Goal: Task Accomplishment & Management: Manage account settings

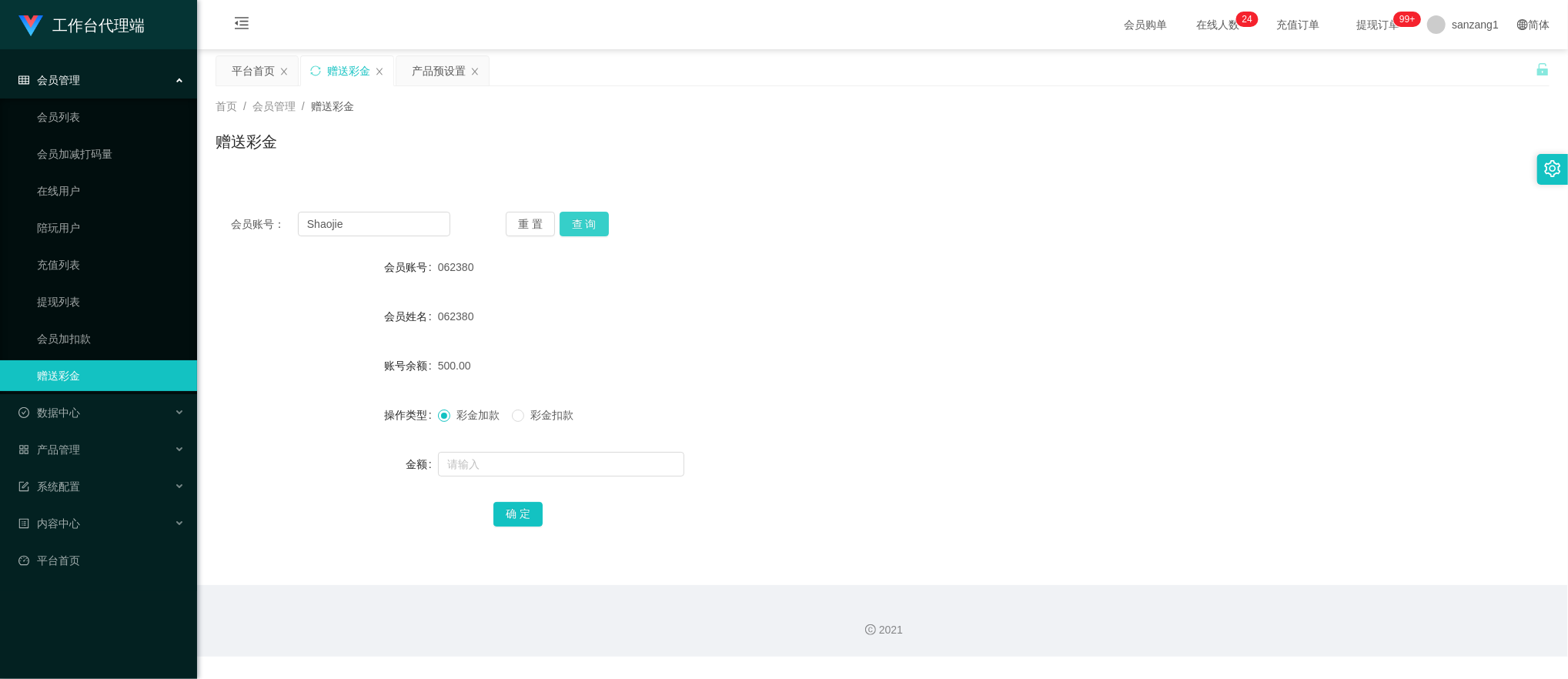
type input "Shaojie"
click at [588, 232] on button "查 询" at bounding box center [584, 223] width 49 height 25
click at [483, 476] on input "text" at bounding box center [561, 463] width 246 height 25
type input "500"
drag, startPoint x: 519, startPoint y: 506, endPoint x: 611, endPoint y: 451, distance: 107.2
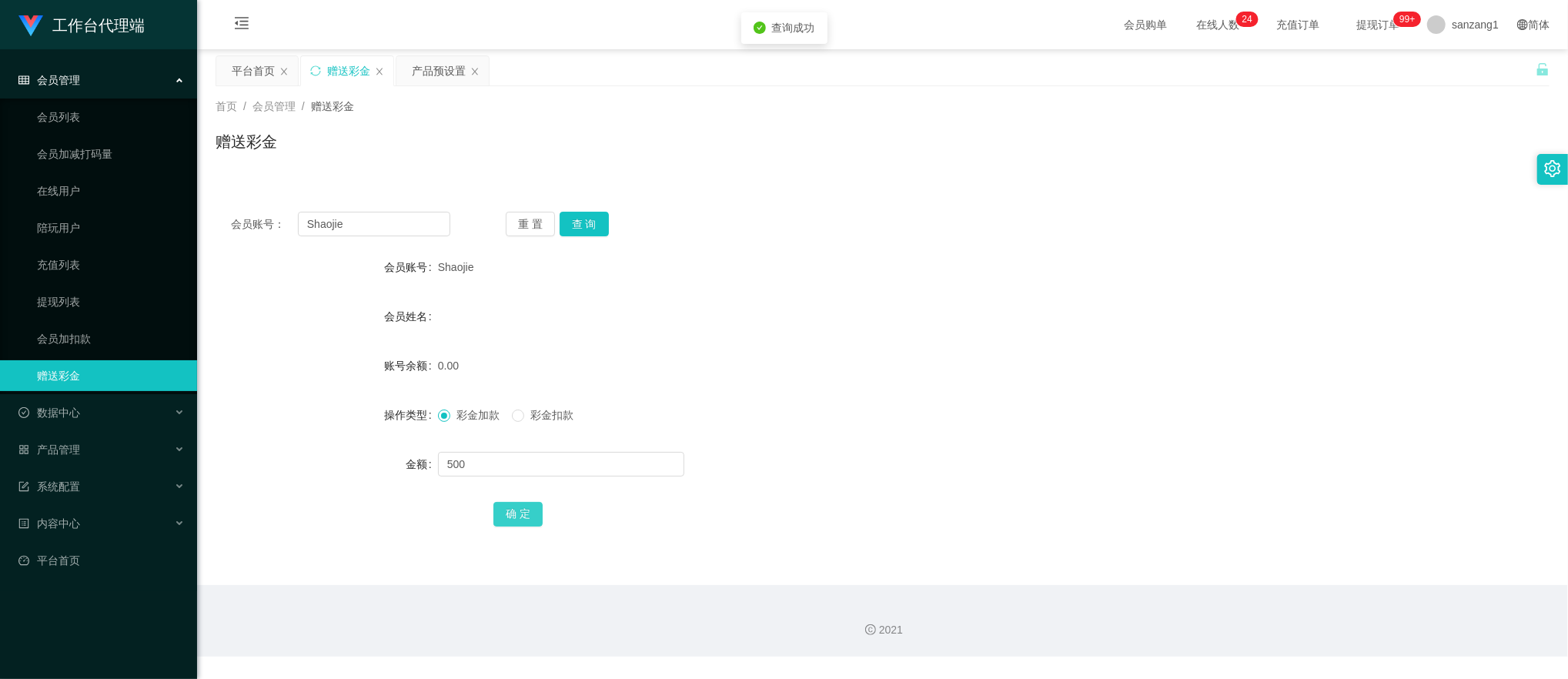
click at [519, 506] on button "确 定" at bounding box center [518, 514] width 49 height 25
drag, startPoint x: 354, startPoint y: 228, endPoint x: 249, endPoint y: 194, distance: 110.4
click at [188, 186] on section "工作台代理端 会员管理 会员列表 会员加减打码量 在线用户 陪玩用户 充值列表 提现列表 会员加扣款 赠送彩金 数据中心 产品管理 注单管理 产品列表 产品预…" at bounding box center [784, 328] width 1568 height 657
paste input "Ins123"
click at [580, 213] on button "查 询" at bounding box center [584, 223] width 49 height 25
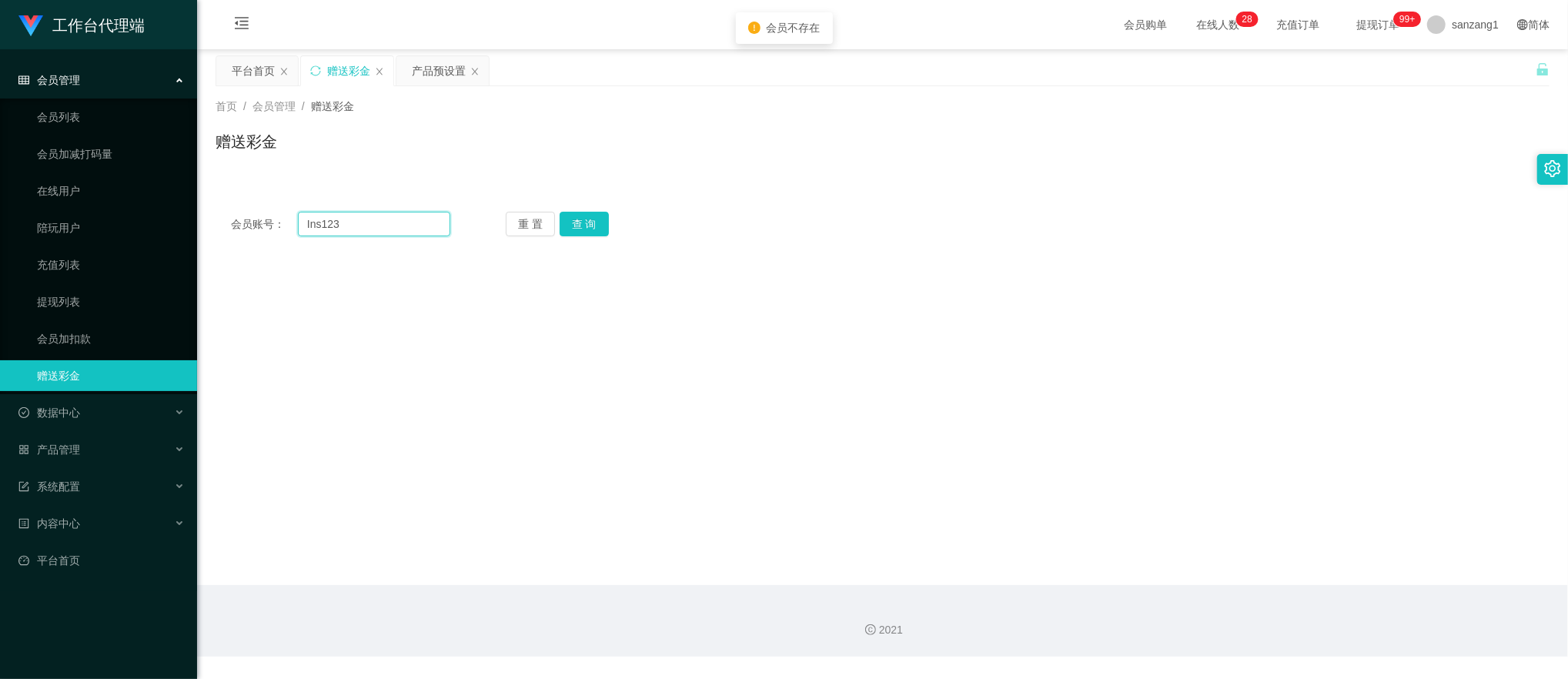
drag, startPoint x: 310, startPoint y: 222, endPoint x: 362, endPoint y: 235, distance: 53.6
click at [314, 223] on input "Ins123" at bounding box center [374, 223] width 153 height 25
type input "lns123"
click at [577, 212] on button "查 询" at bounding box center [584, 223] width 49 height 25
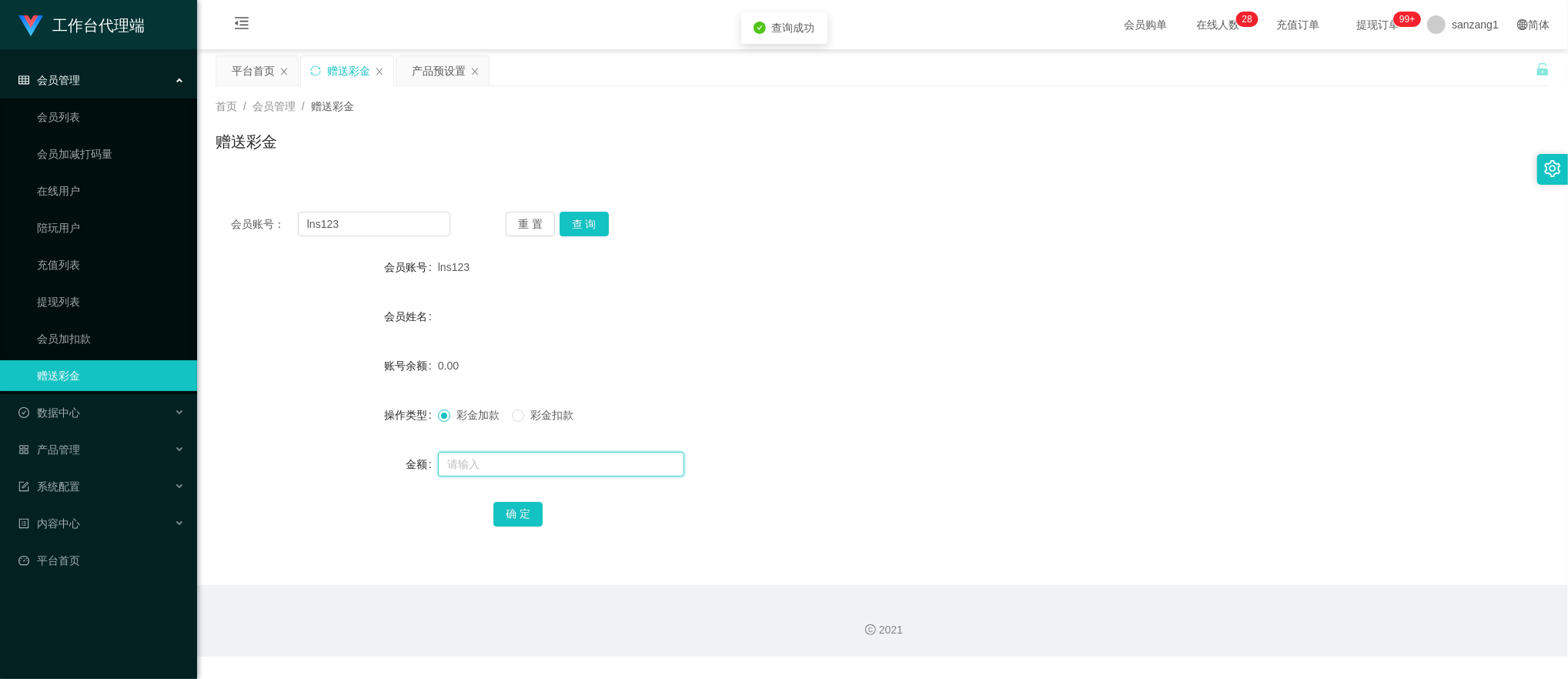
click at [459, 459] on input "text" at bounding box center [561, 463] width 246 height 25
type input "100"
click at [521, 509] on button "确 定" at bounding box center [518, 514] width 49 height 25
drag, startPoint x: 385, startPoint y: 223, endPoint x: 180, endPoint y: 216, distance: 205.1
click at [180, 216] on section "工作台代理端 会员管理 会员列表 会员加减打码量 在线用户 陪玩用户 充值列表 提现列表 会员加扣款 赠送彩金 数据中心 产品管理 注单管理 产品列表 产品预…" at bounding box center [784, 328] width 1568 height 657
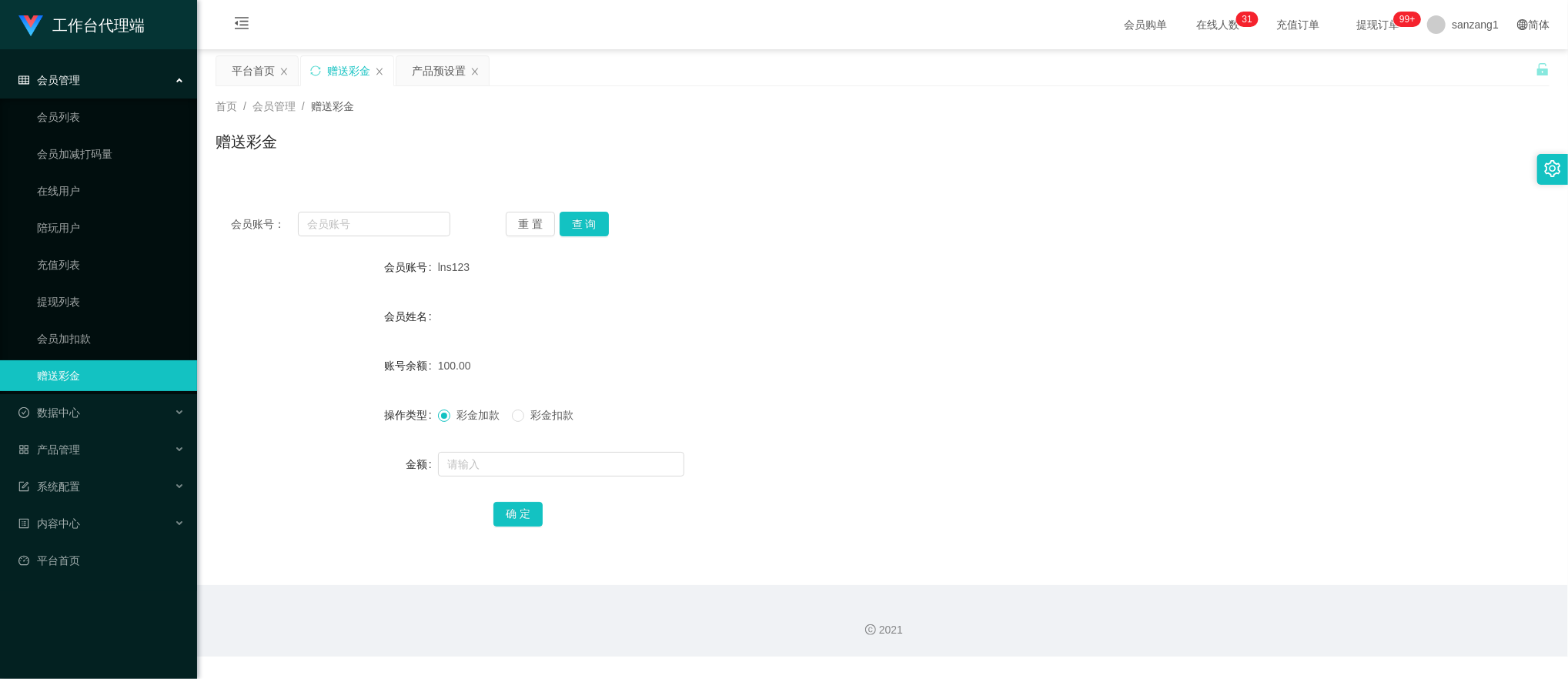
click at [1056, 201] on div "会员账号： 重 置 查 询 会员账号 lns123 会员姓名 账号余额 100.00 操作类型 彩金加款 彩金扣款 金额 确 定" at bounding box center [882, 380] width 1334 height 367
click at [256, 57] on div "平台首页" at bounding box center [253, 71] width 43 height 29
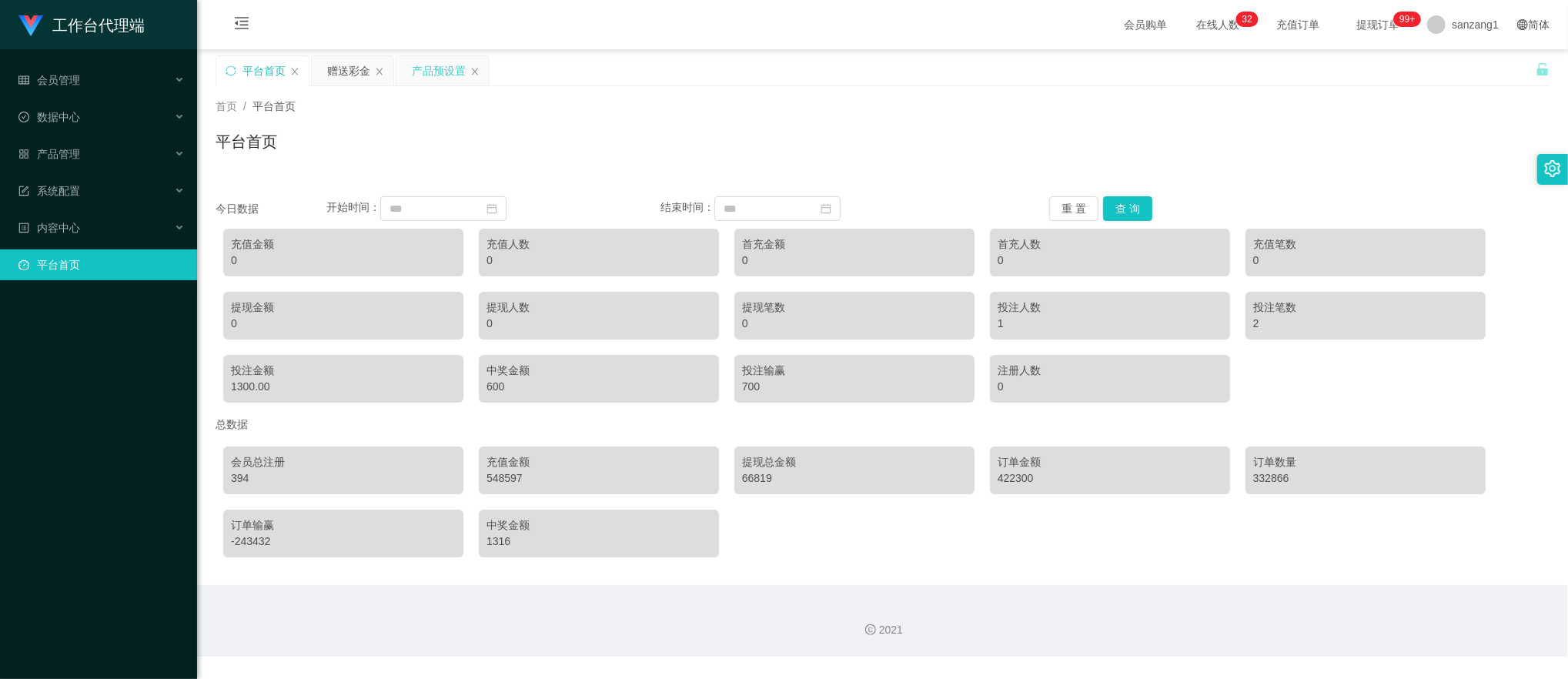
click at [422, 67] on div "产品预设置" at bounding box center [439, 71] width 54 height 29
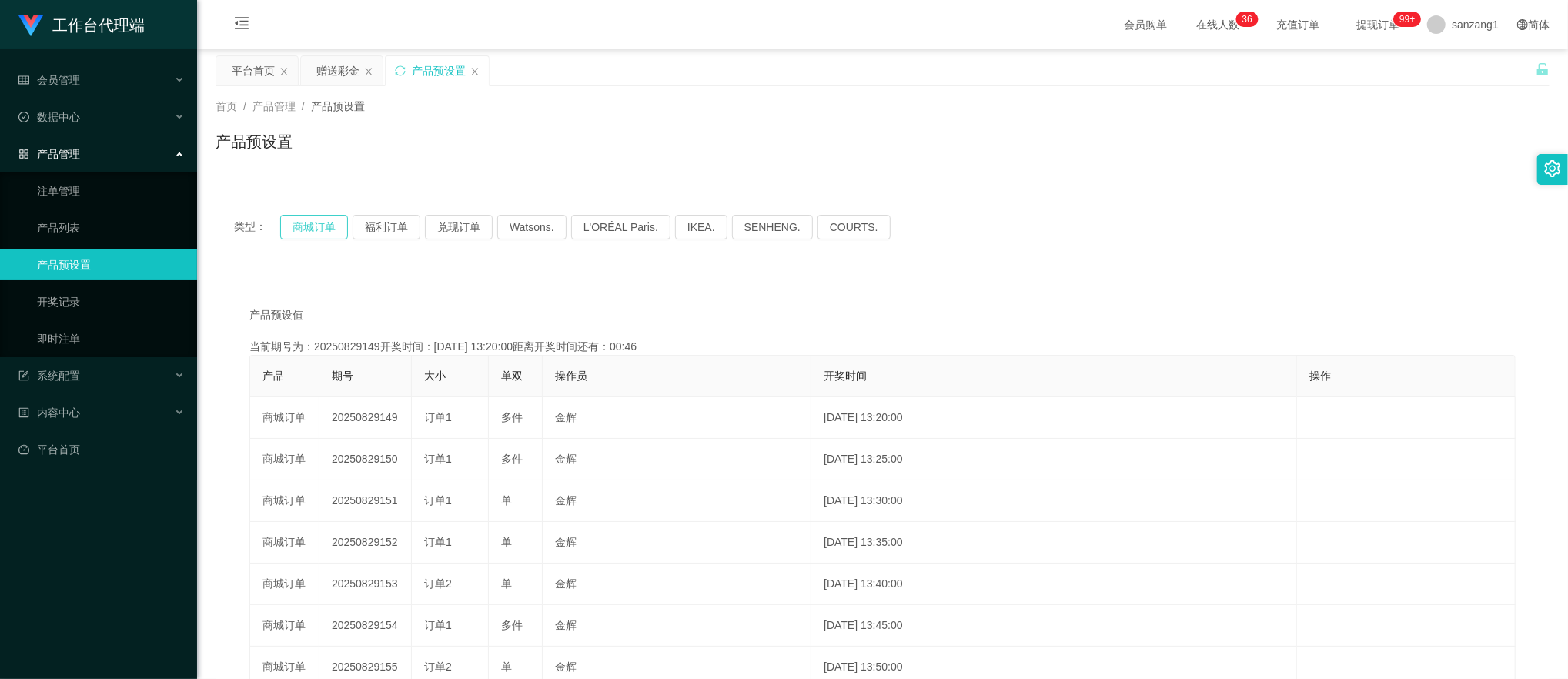
click at [324, 222] on button "商城订单" at bounding box center [314, 227] width 68 height 25
click at [348, 71] on div "赠送彩金" at bounding box center [337, 71] width 43 height 29
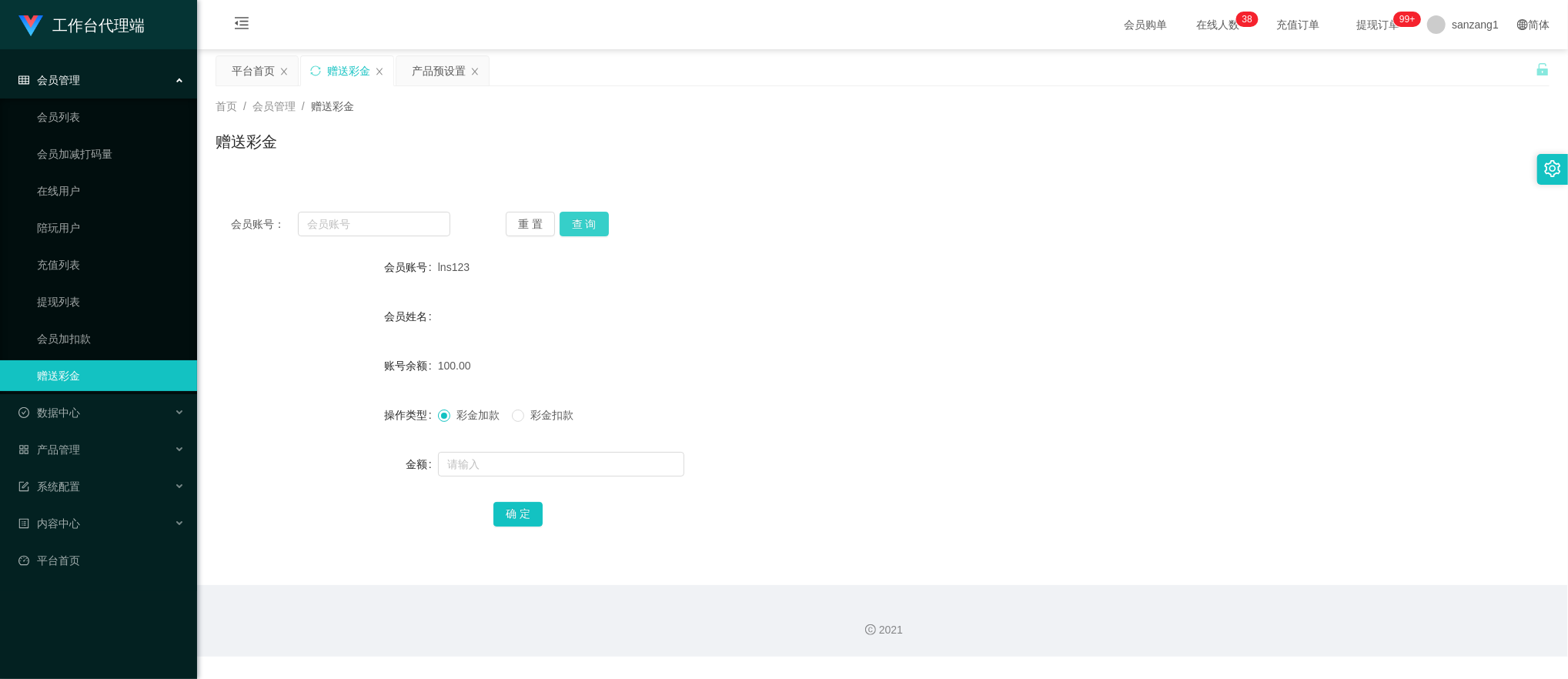
click at [577, 227] on button "查 询" at bounding box center [584, 223] width 49 height 25
click at [588, 220] on button "查 询" at bounding box center [584, 223] width 49 height 25
click at [582, 230] on button "查 询" at bounding box center [584, 223] width 49 height 25
click at [234, 331] on div "会员姓名" at bounding box center [326, 316] width 223 height 31
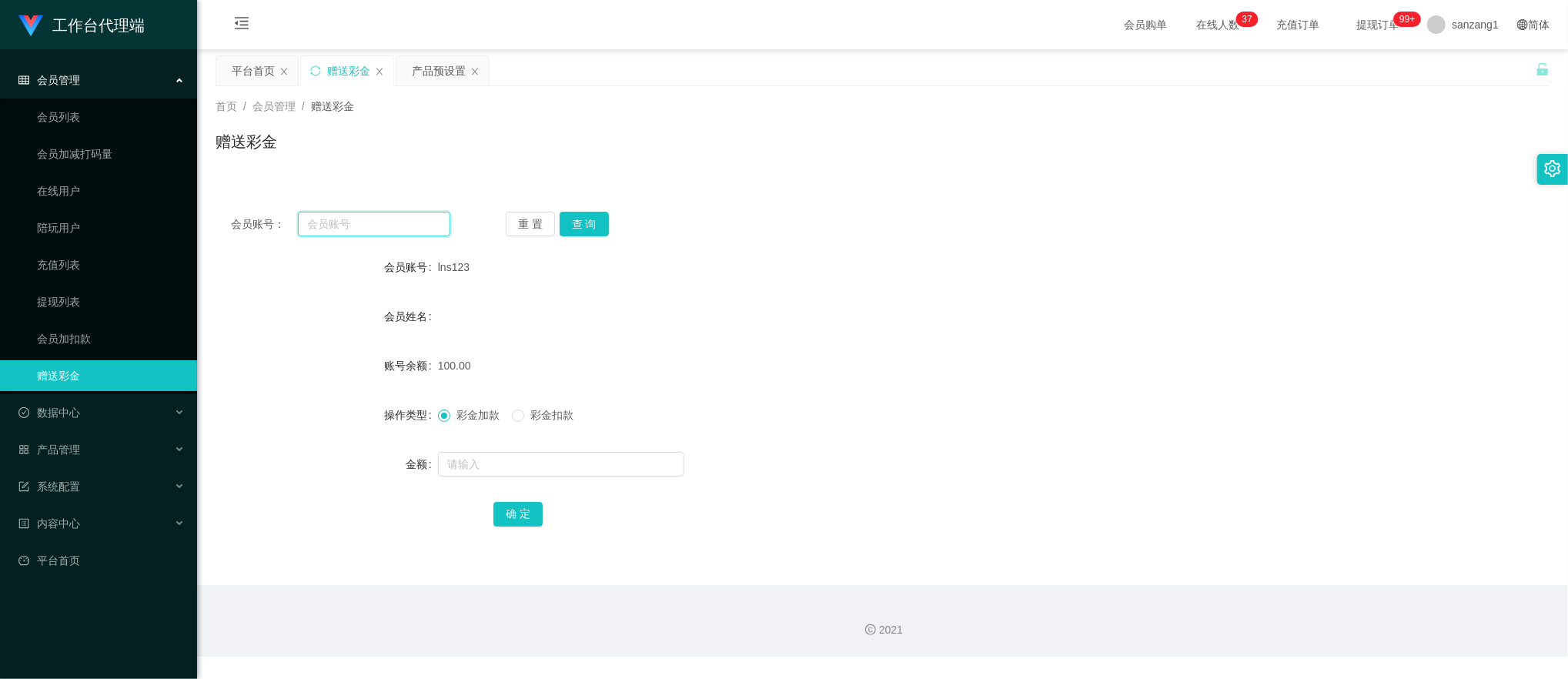
click at [336, 225] on input "text" at bounding box center [374, 223] width 153 height 25
paste input "lns123"
type input "lns123"
click at [580, 231] on button "查 询" at bounding box center [584, 223] width 49 height 25
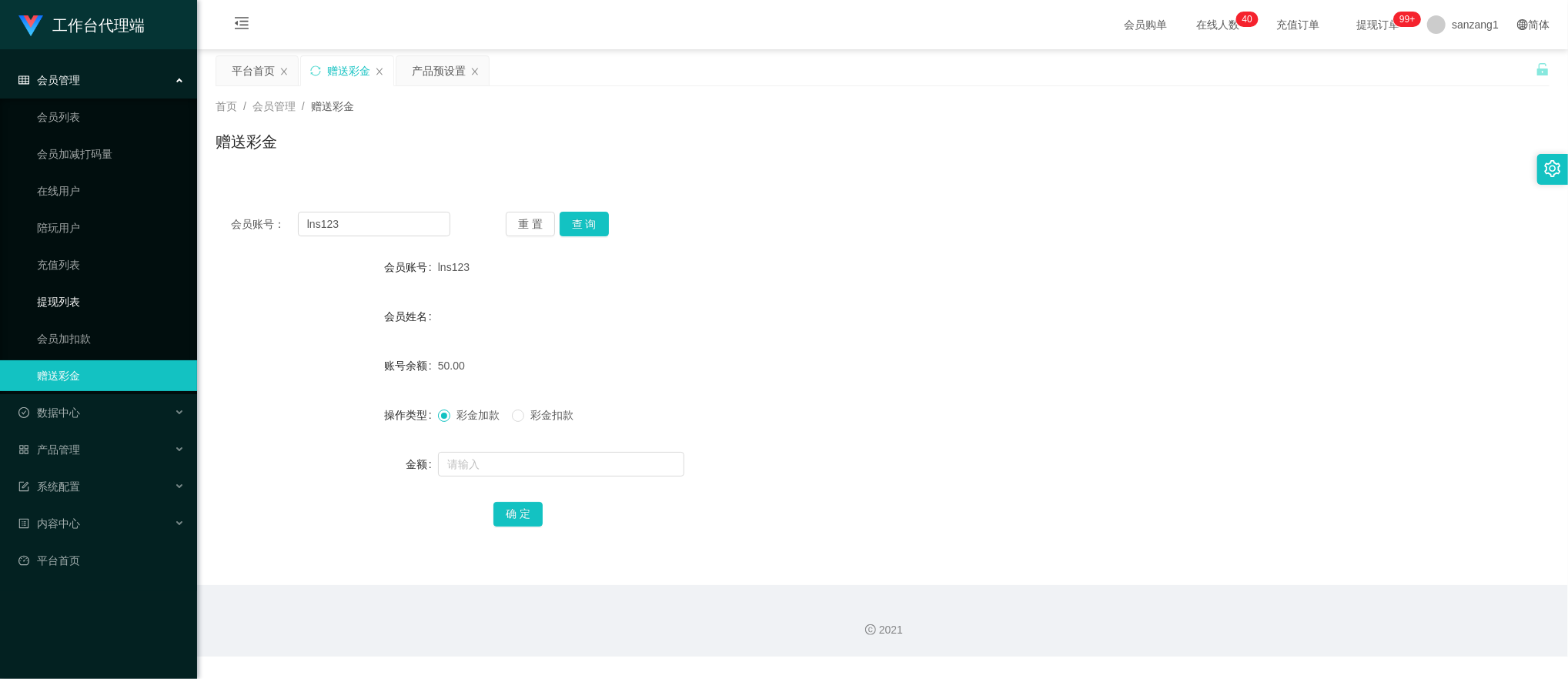
click at [65, 296] on link "提现列表" at bounding box center [111, 302] width 148 height 31
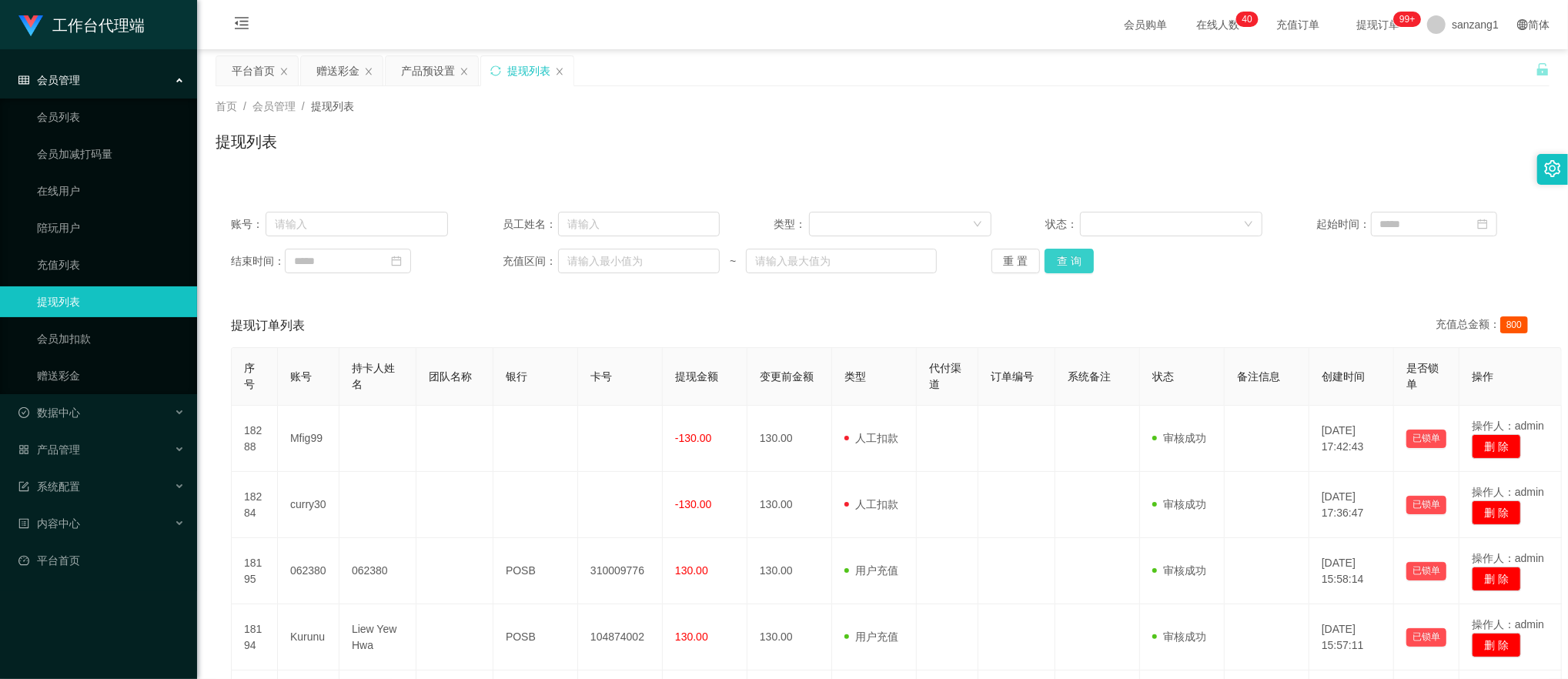
click at [1054, 257] on button "查 询" at bounding box center [1069, 261] width 49 height 25
click at [1060, 261] on button "查 询" at bounding box center [1069, 261] width 49 height 25
click at [337, 65] on div "赠送彩金" at bounding box center [337, 71] width 43 height 29
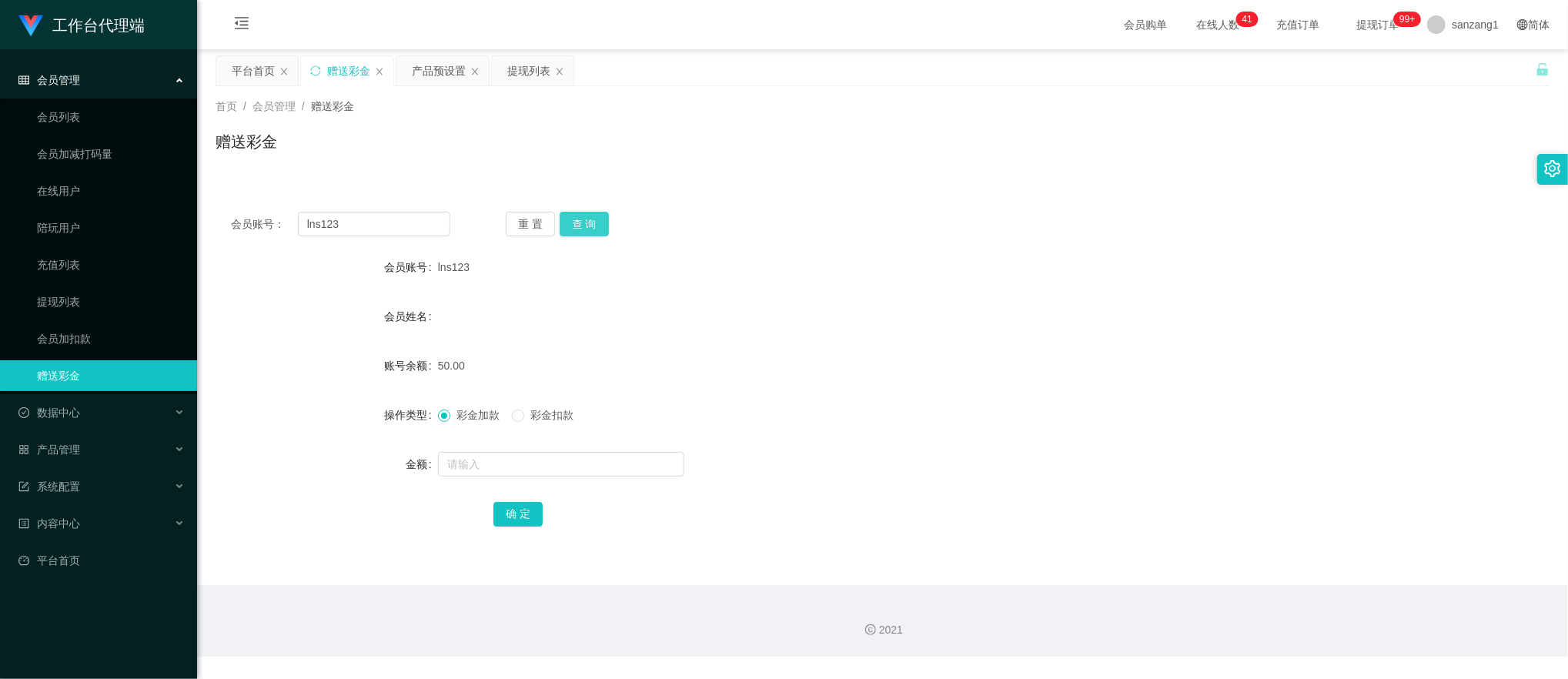
click at [576, 228] on button "查 询" at bounding box center [584, 223] width 49 height 25
click at [533, 426] on div "彩金加款 彩金扣款" at bounding box center [827, 414] width 778 height 31
click at [533, 419] on span "彩金扣款" at bounding box center [552, 415] width 55 height 13
click at [491, 466] on input "text" at bounding box center [561, 463] width 246 height 25
type input "150"
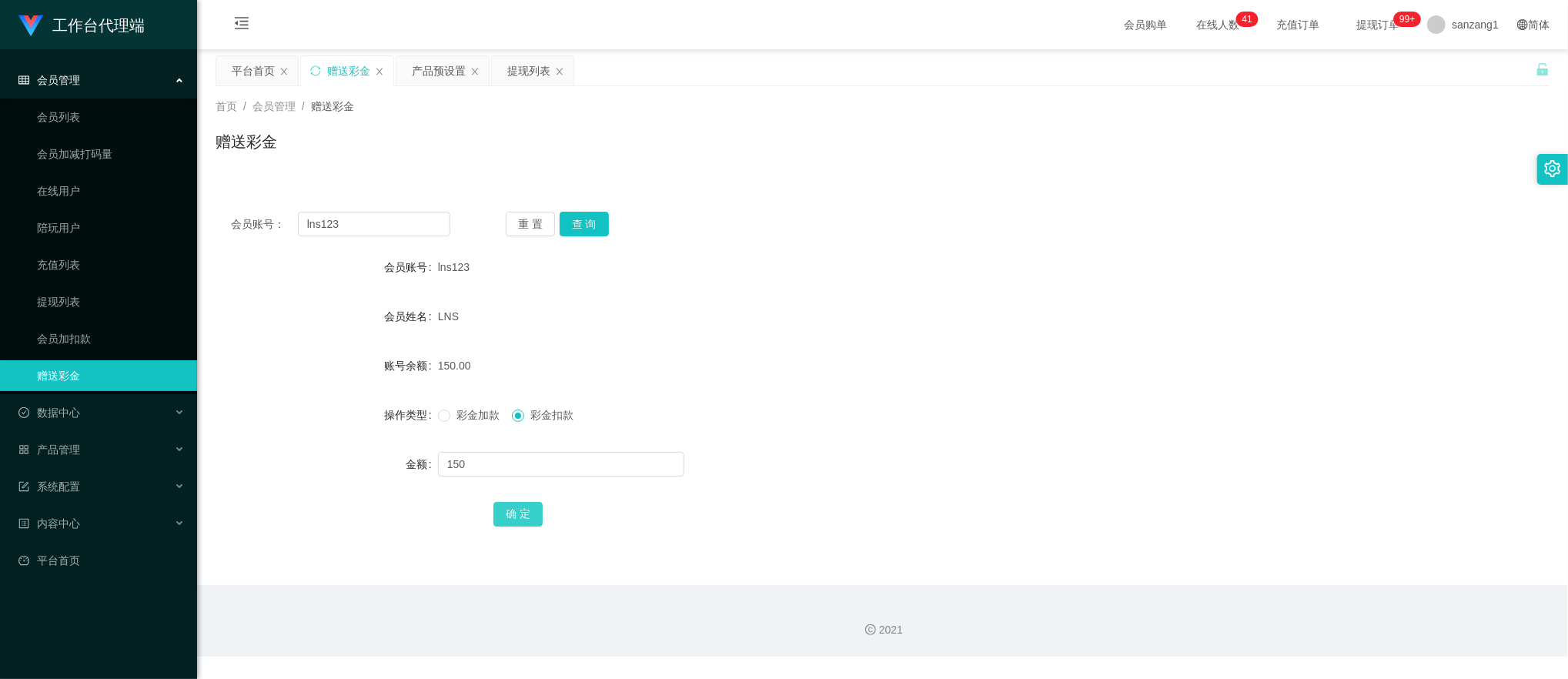
click at [509, 512] on button "确 定" at bounding box center [518, 514] width 49 height 25
click at [472, 414] on span "彩金加款" at bounding box center [478, 415] width 55 height 13
